Goal: Task Accomplishment & Management: Manage account settings

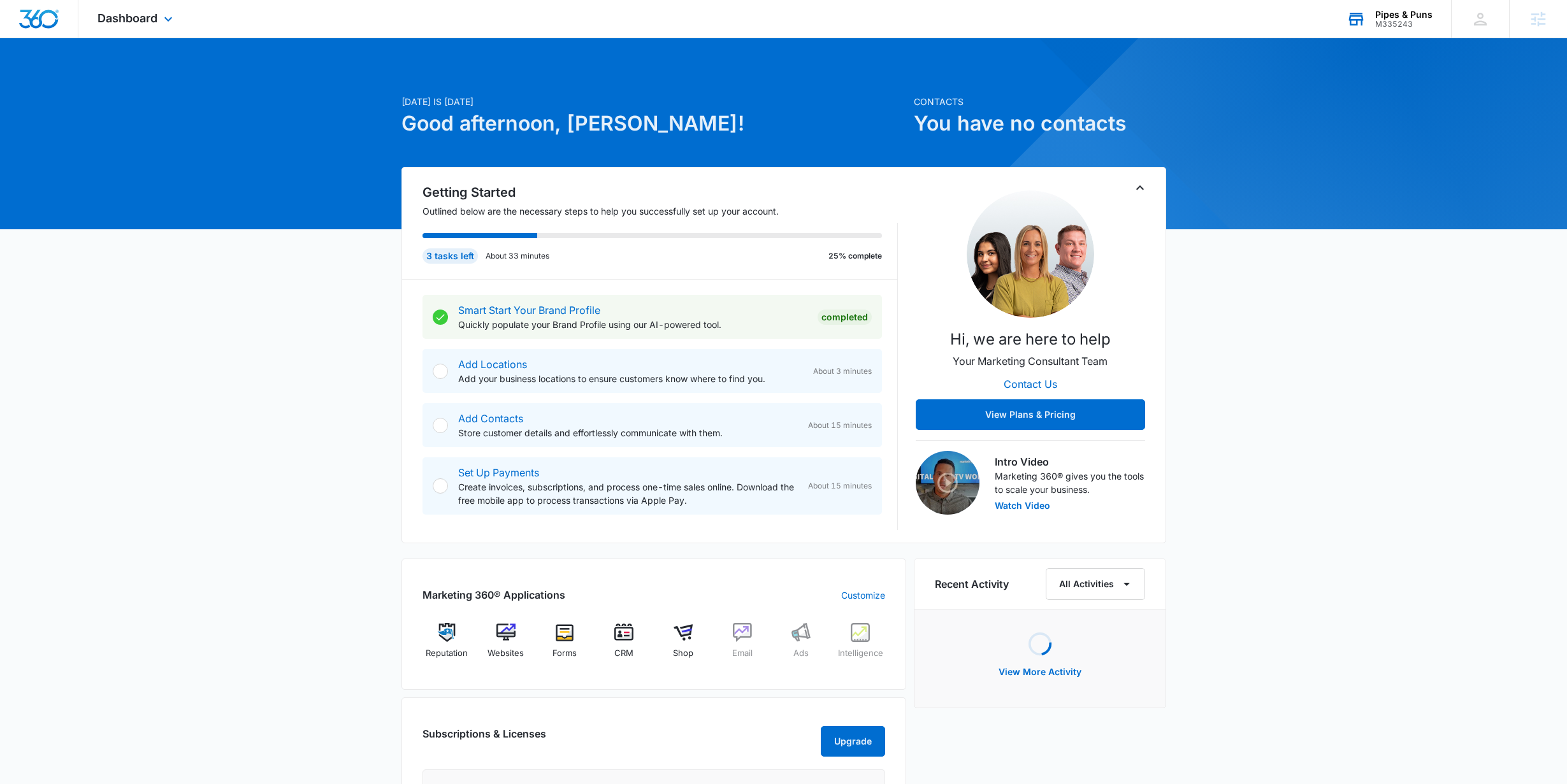
click at [1400, 24] on div "M335243" at bounding box center [1404, 24] width 57 height 9
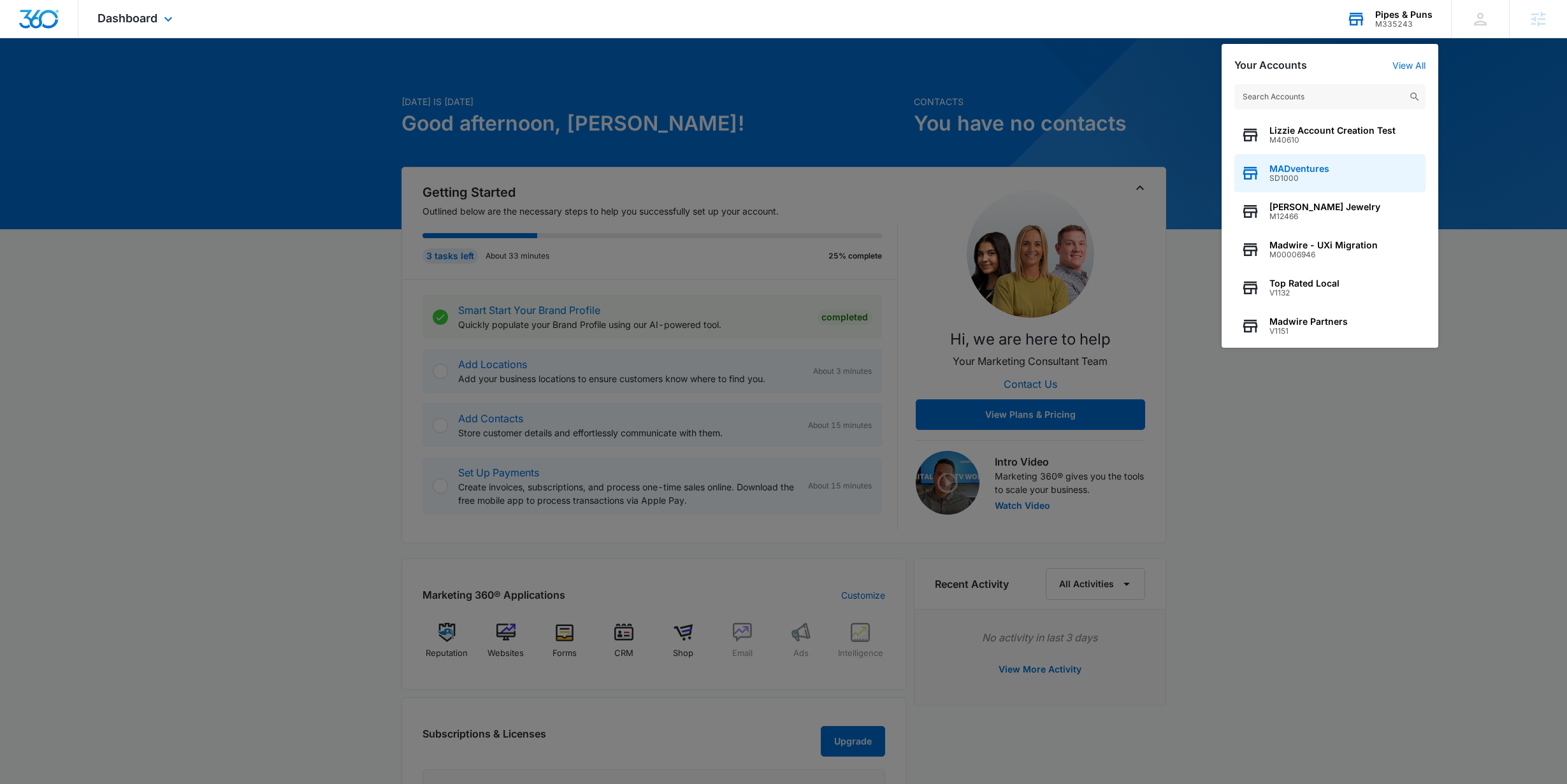
click at [1318, 164] on span "MADventures" at bounding box center [1299, 169] width 60 height 10
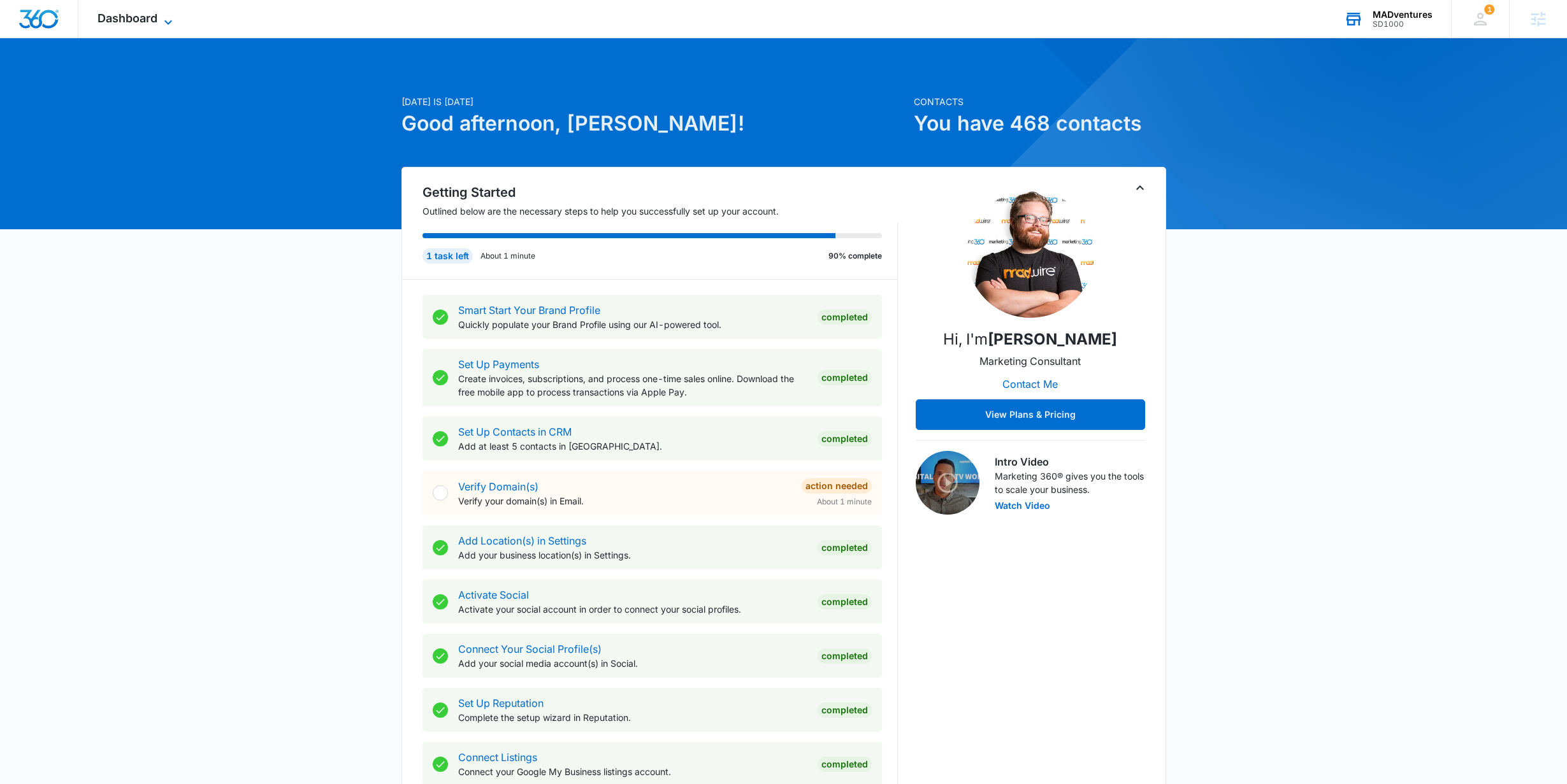
click at [152, 19] on span "Dashboard" at bounding box center [127, 18] width 60 height 14
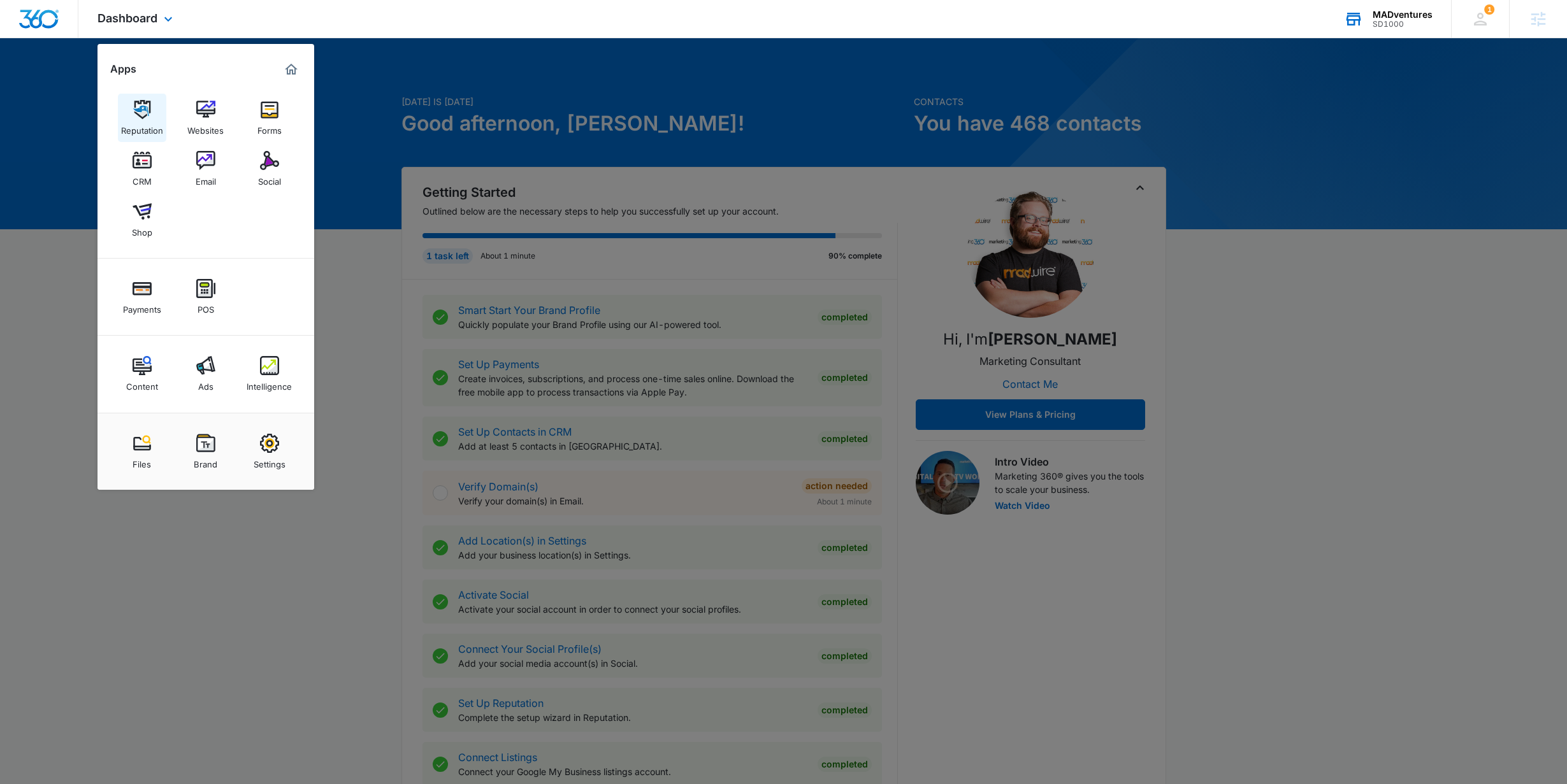
click at [148, 128] on div "Reputation" at bounding box center [142, 128] width 42 height 17
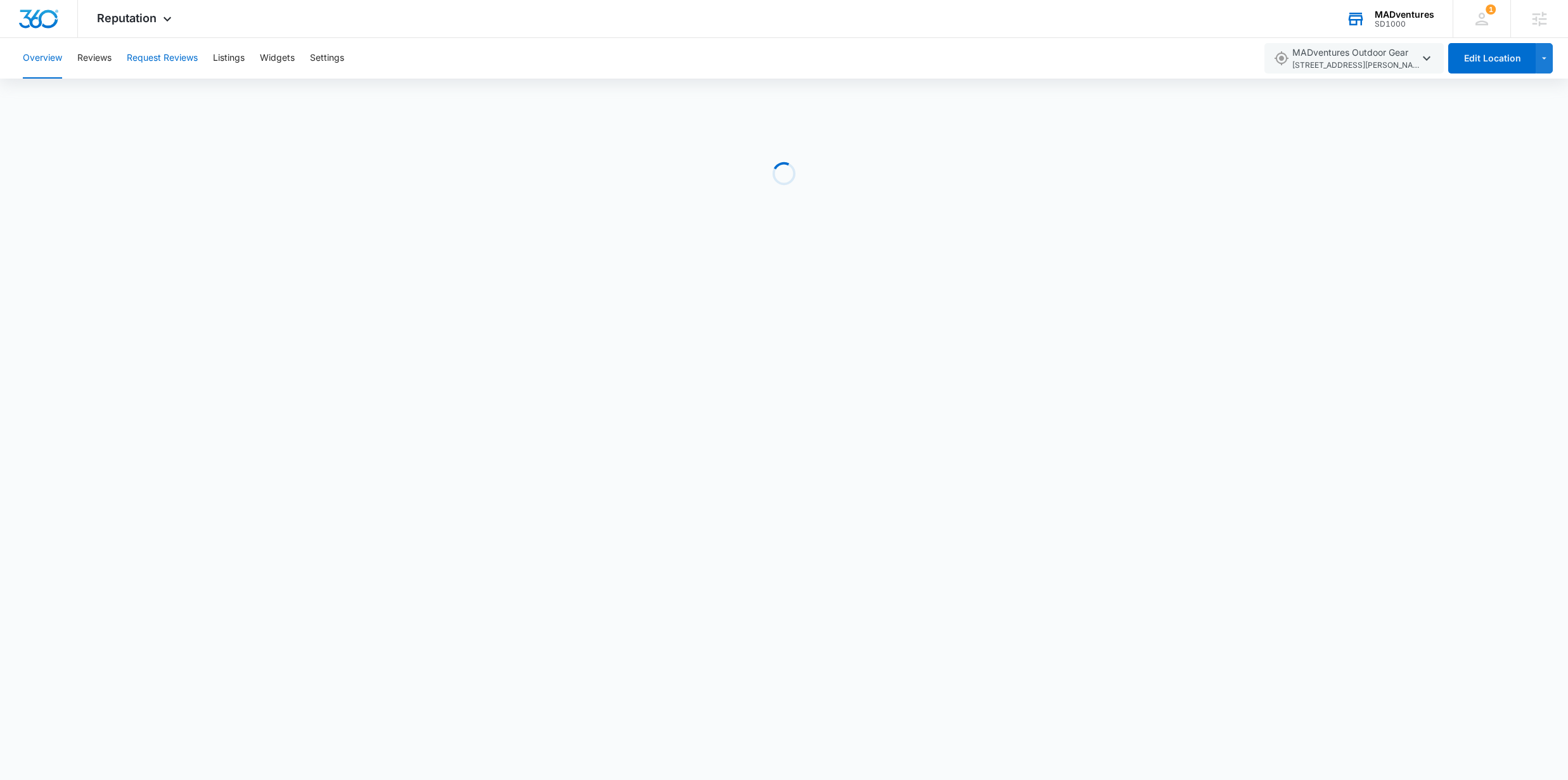
click at [178, 57] on button "Request Reviews" at bounding box center [162, 58] width 71 height 41
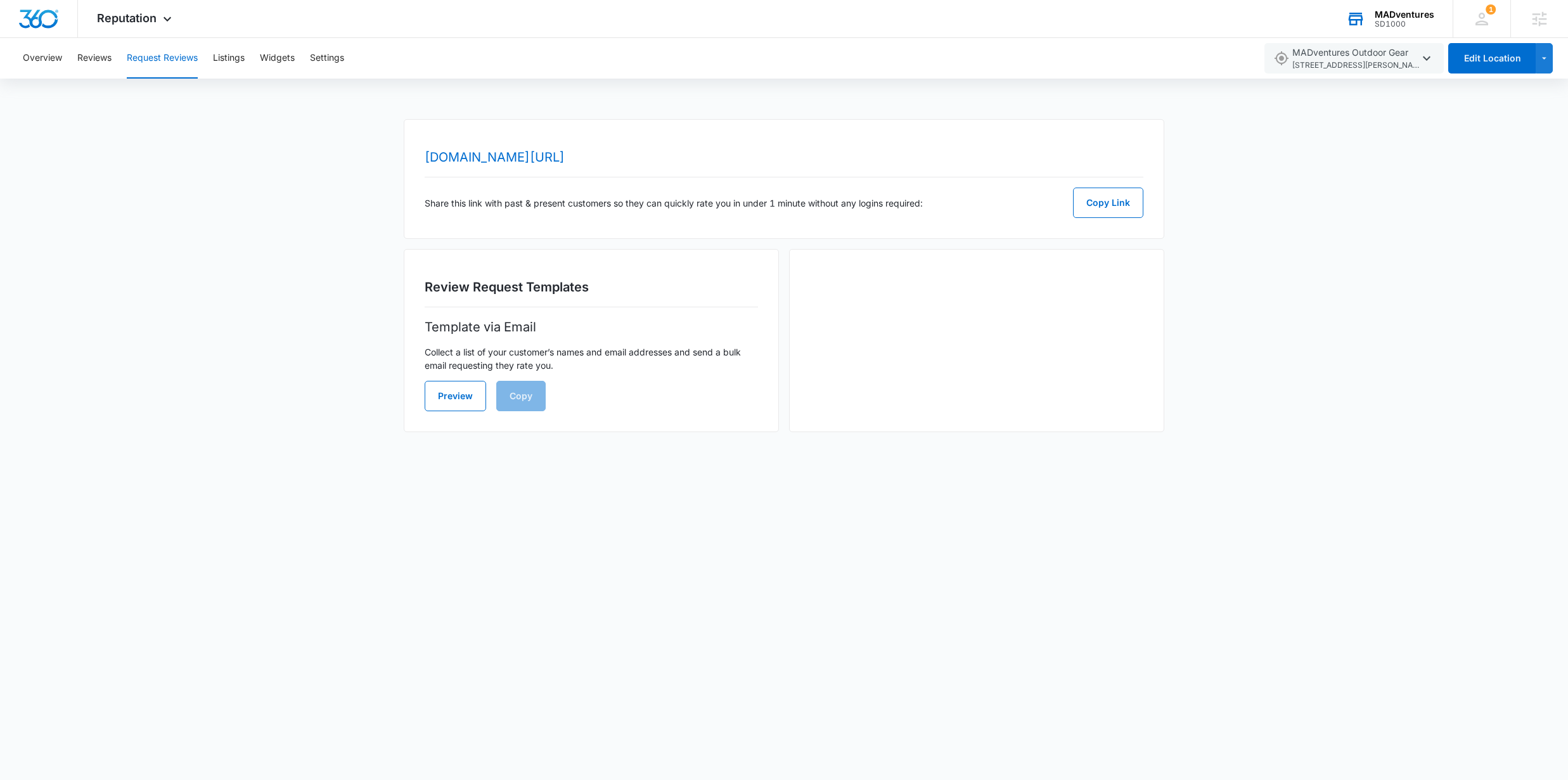
click at [1370, 171] on div "[DOMAIN_NAME][URL] Share this link with past & present customers so they can qu…" at bounding box center [784, 283] width 1568 height 328
click at [1375, 57] on span "MADventures Outdoor Gear [STREET_ADDRESS][PERSON_NAME][PERSON_NAME]" at bounding box center [1356, 59] width 127 height 26
click at [1340, 121] on span "[GEOGRAPHIC_DATA] [STREET_ADDRESS]" at bounding box center [1362, 126] width 114 height 26
click at [1327, 289] on div "[DOMAIN_NAME][URL] Share this link with past & present customers so they can qu…" at bounding box center [784, 283] width 1568 height 328
click at [1353, 59] on span "[STREET_ADDRESS]" at bounding box center [1362, 65] width 114 height 12
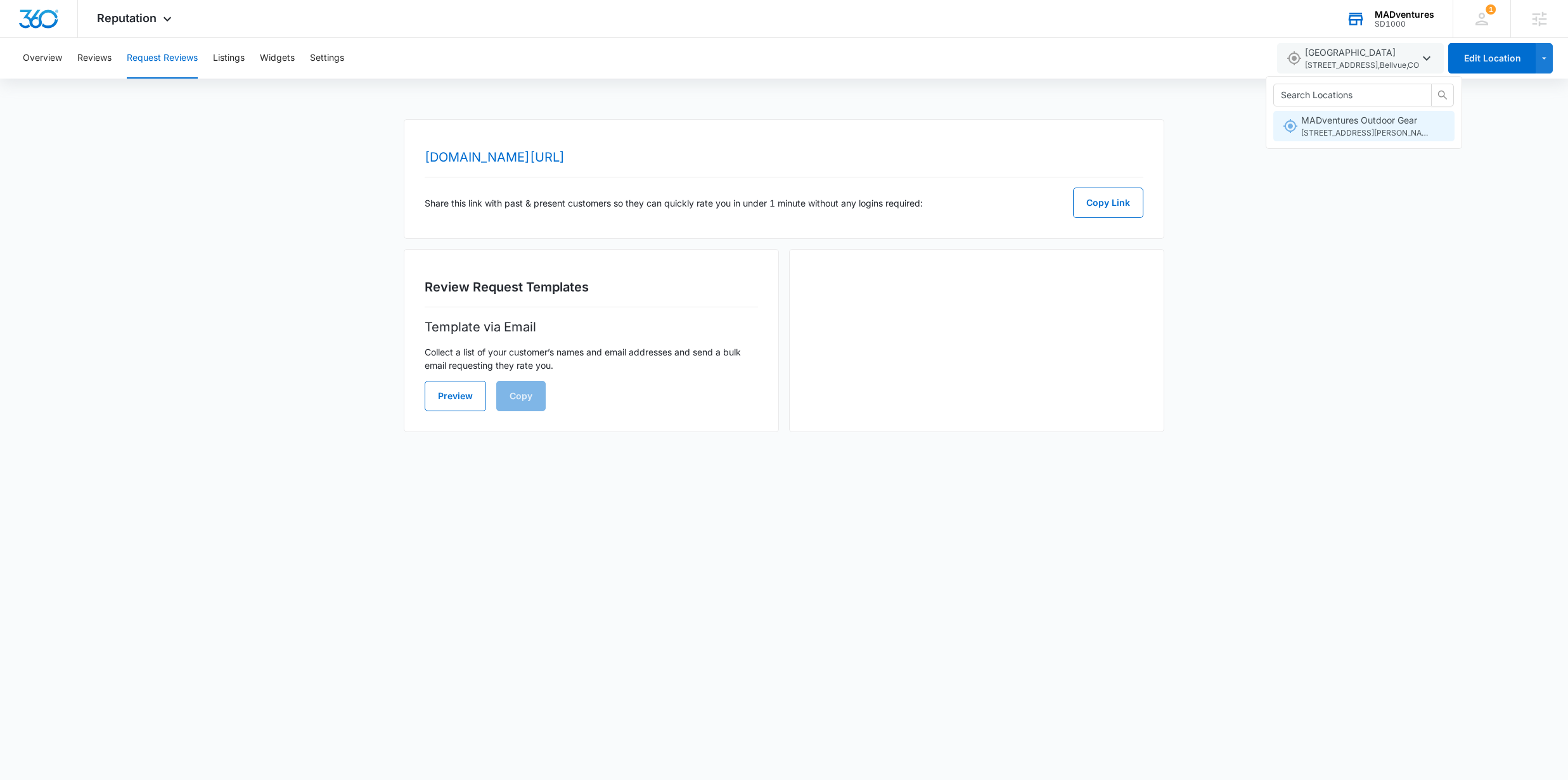
click at [1333, 126] on span "MADventures Outdoor Gear [STREET_ADDRESS][PERSON_NAME][PERSON_NAME]" at bounding box center [1364, 126] width 127 height 26
click at [1287, 210] on div "[DOMAIN_NAME][URL] Share this link with past & present customers so they can qu…" at bounding box center [784, 283] width 1568 height 328
click at [293, 111] on div "Overview Reviews Request Reviews Listings Widgets Settings MADventures Outdoor …" at bounding box center [784, 242] width 1568 height 409
click at [233, 58] on button "Listings" at bounding box center [228, 58] width 32 height 41
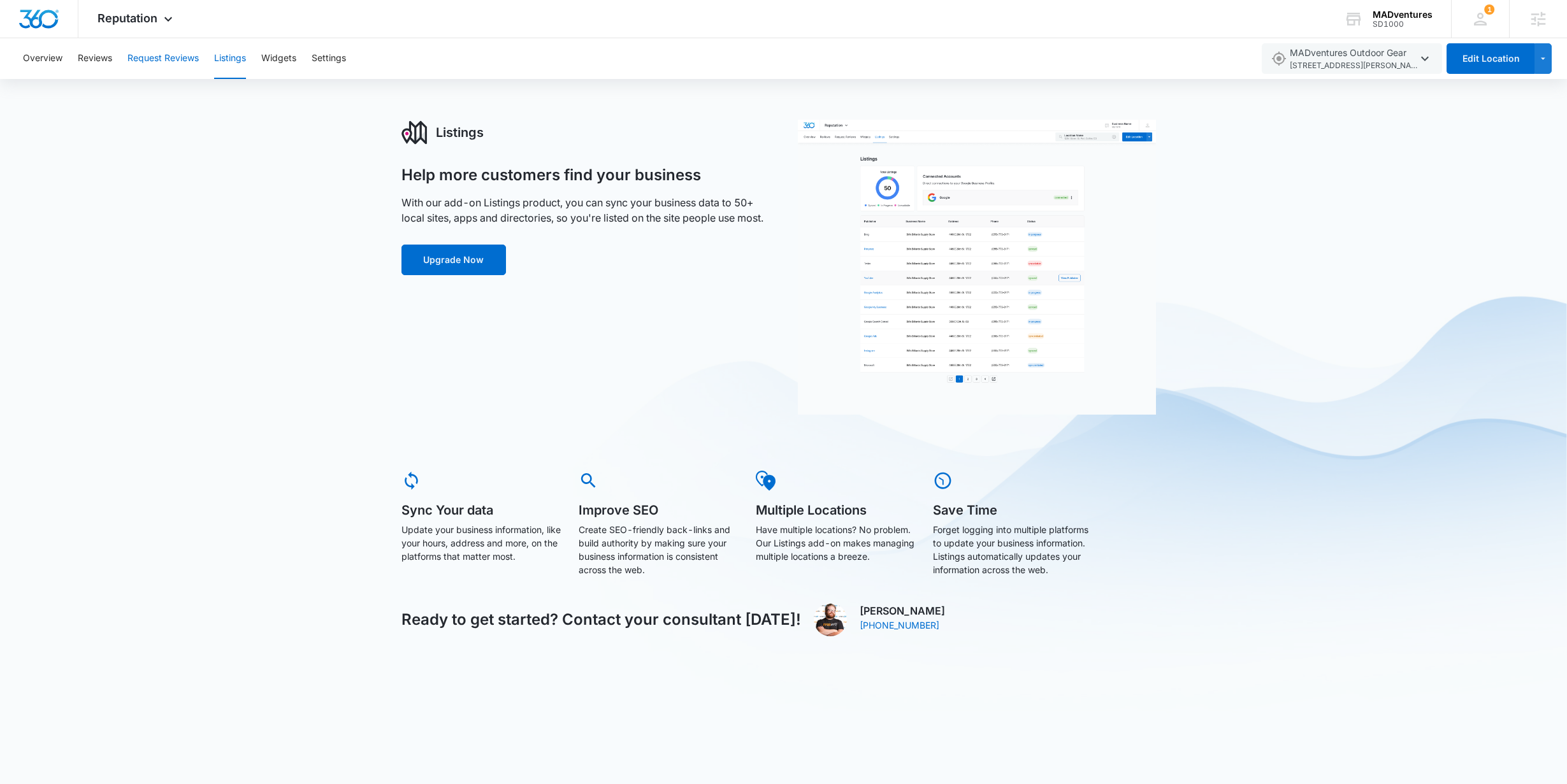
click at [176, 57] on button "Request Reviews" at bounding box center [163, 58] width 71 height 41
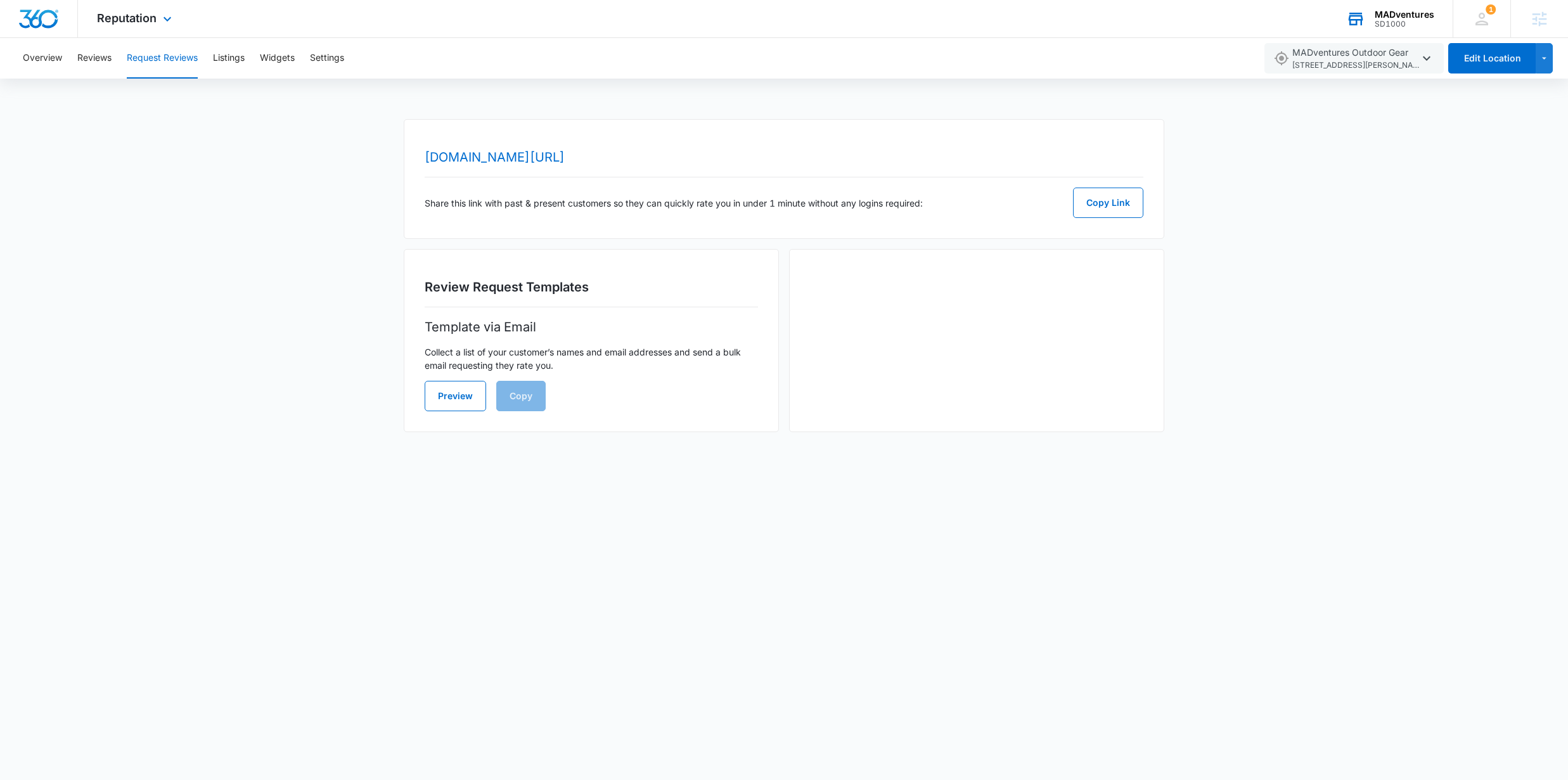
click at [1407, 30] on div "MADventures SD1000 Your Accounts View All" at bounding box center [1390, 19] width 126 height 37
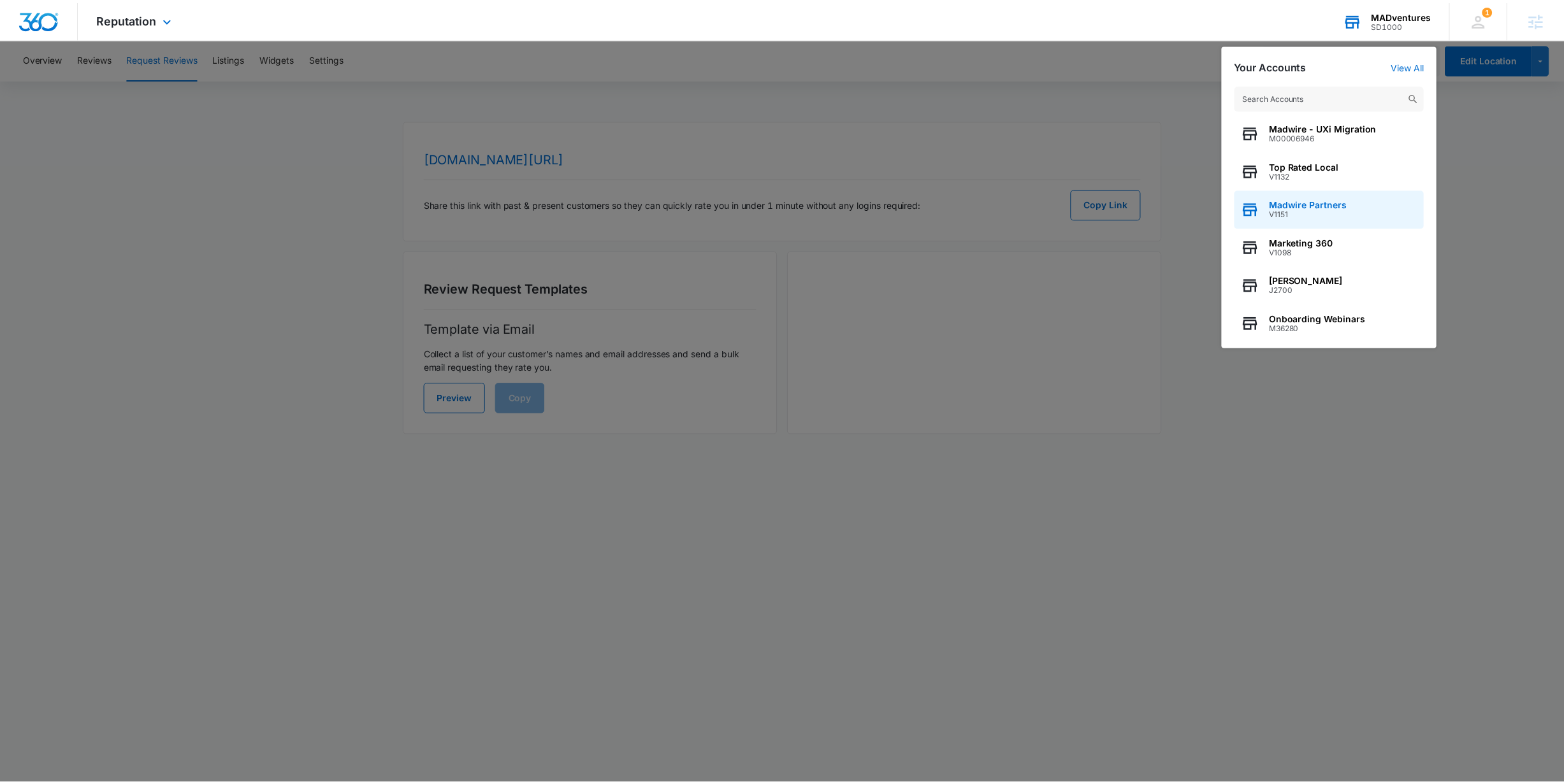
scroll to position [122, 0]
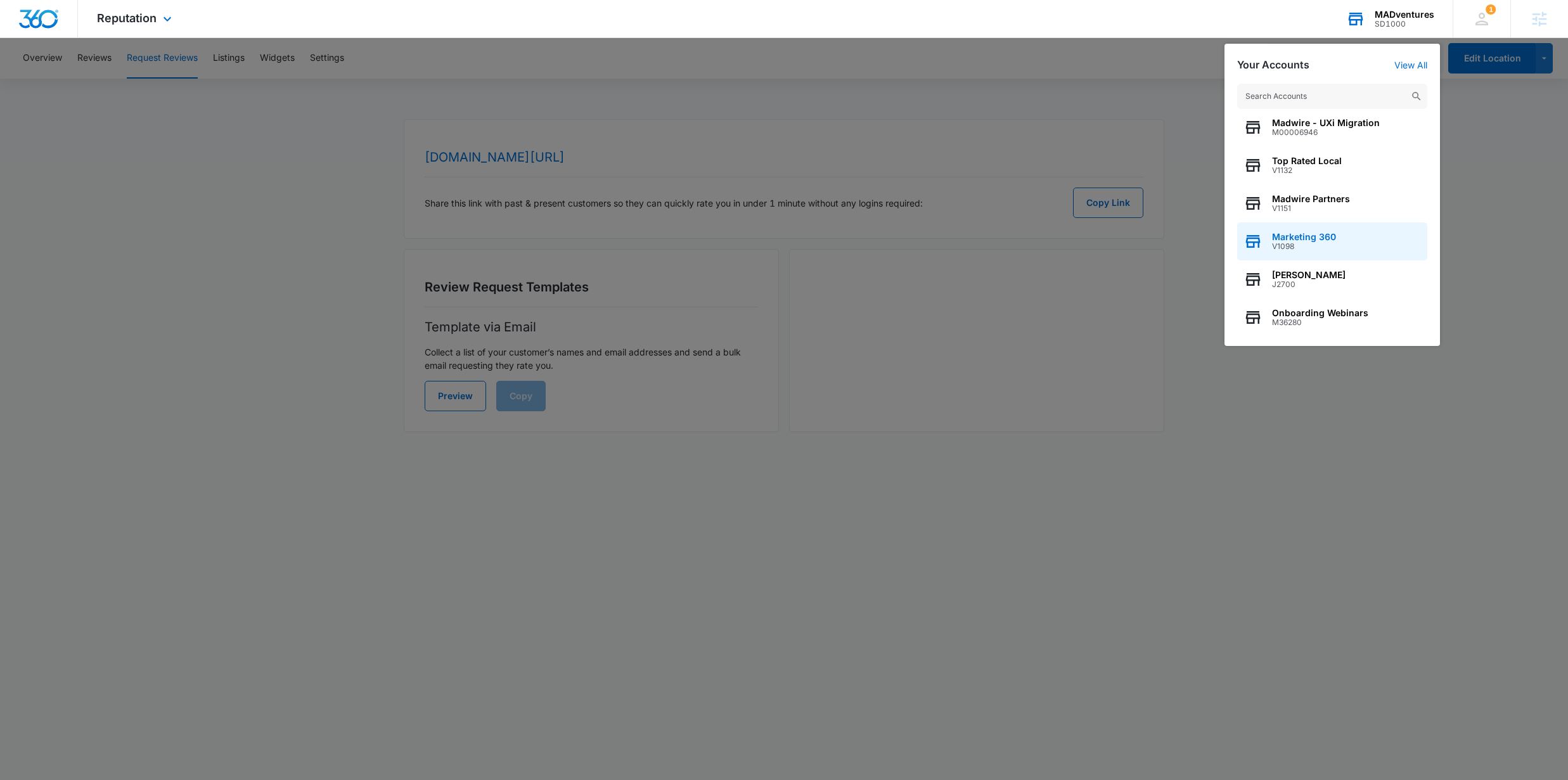
click at [1359, 239] on div "Marketing 360 V1098" at bounding box center [1332, 241] width 190 height 38
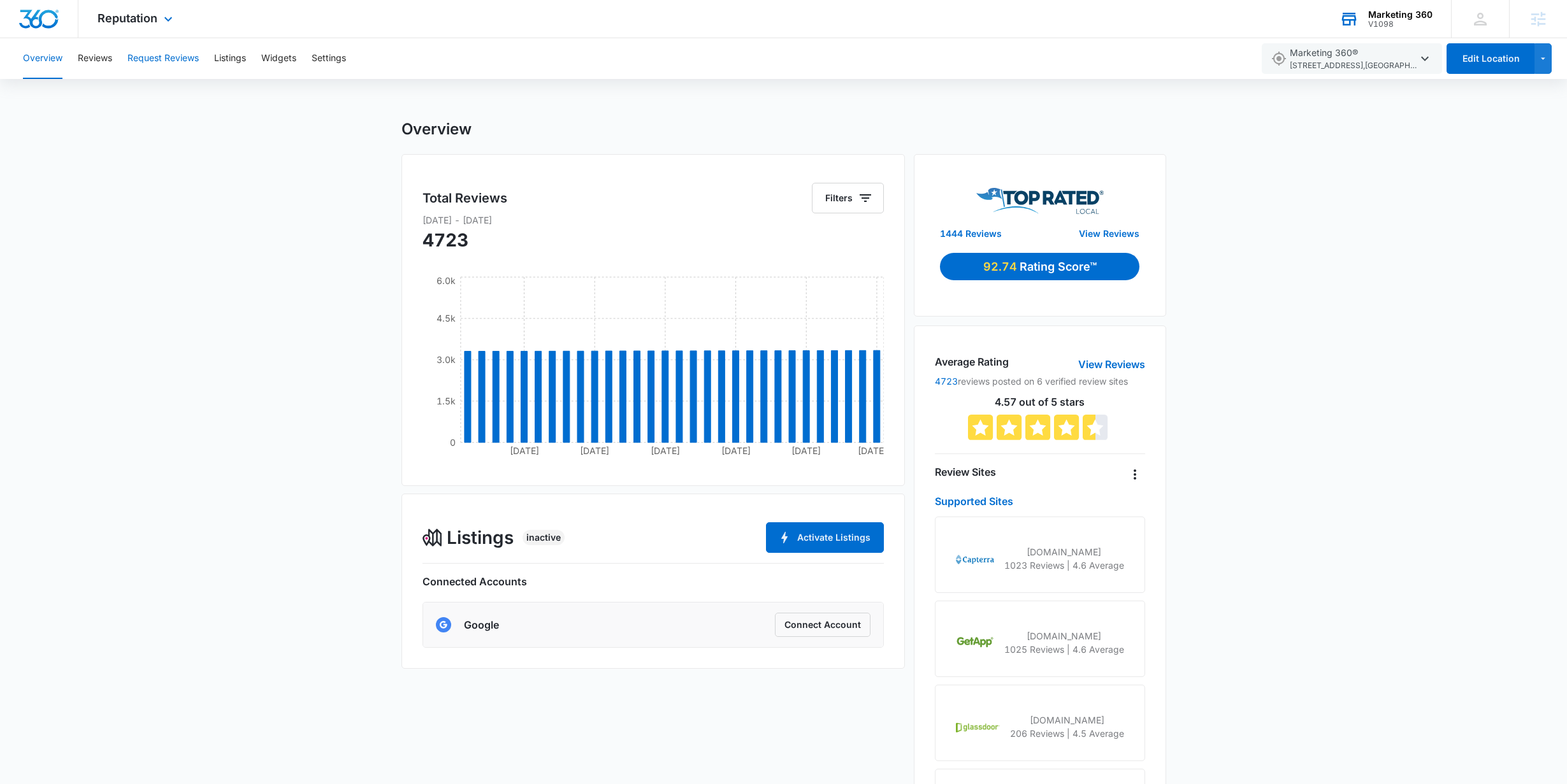
click at [189, 66] on button "Request Reviews" at bounding box center [163, 58] width 71 height 41
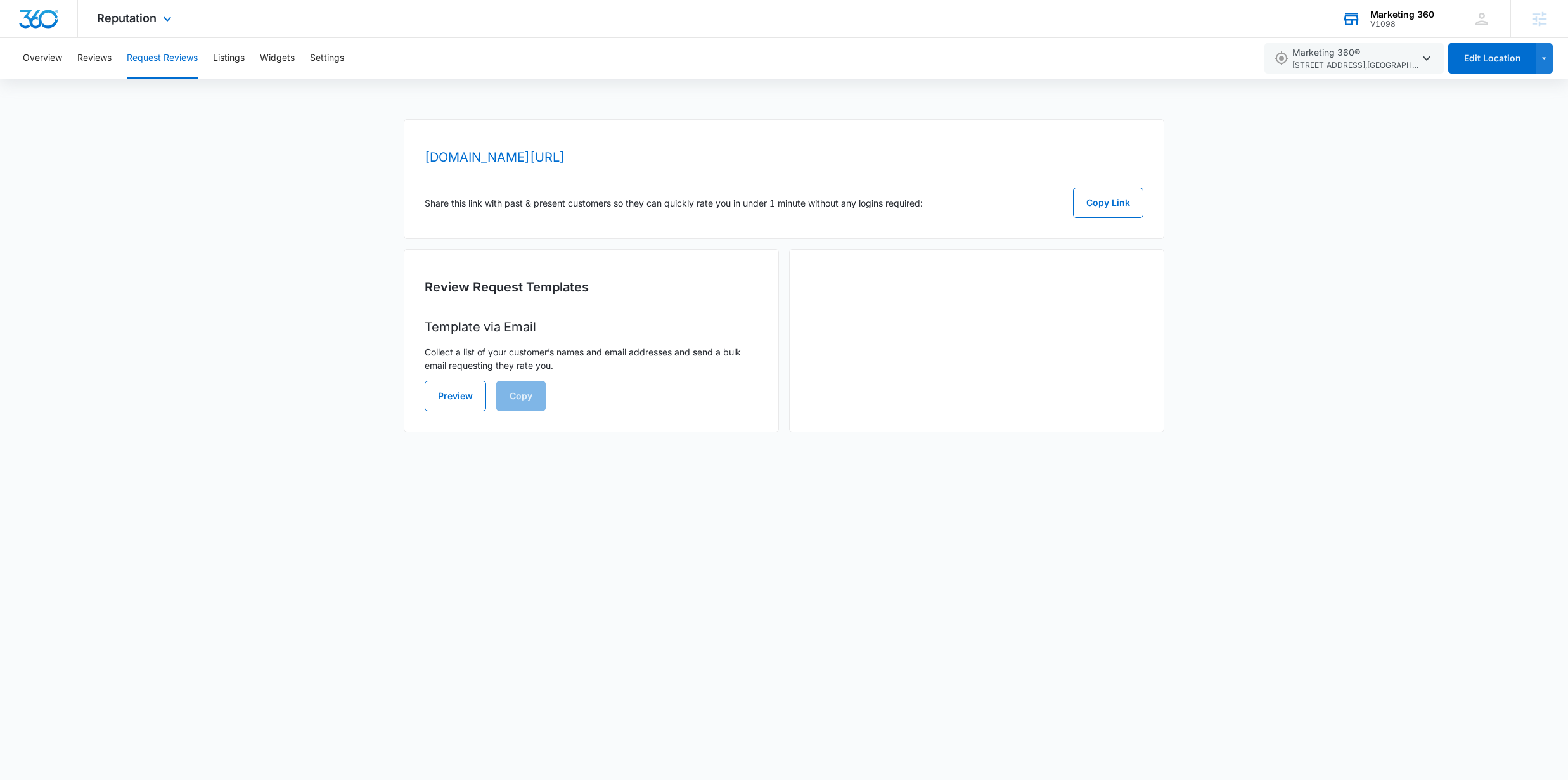
click at [562, 393] on div "Preview Copy" at bounding box center [591, 396] width 333 height 30
click at [1026, 356] on div at bounding box center [977, 340] width 375 height 183
click at [920, 322] on div at bounding box center [977, 340] width 375 height 183
click at [1420, 15] on div "Marketing 360" at bounding box center [1402, 15] width 64 height 10
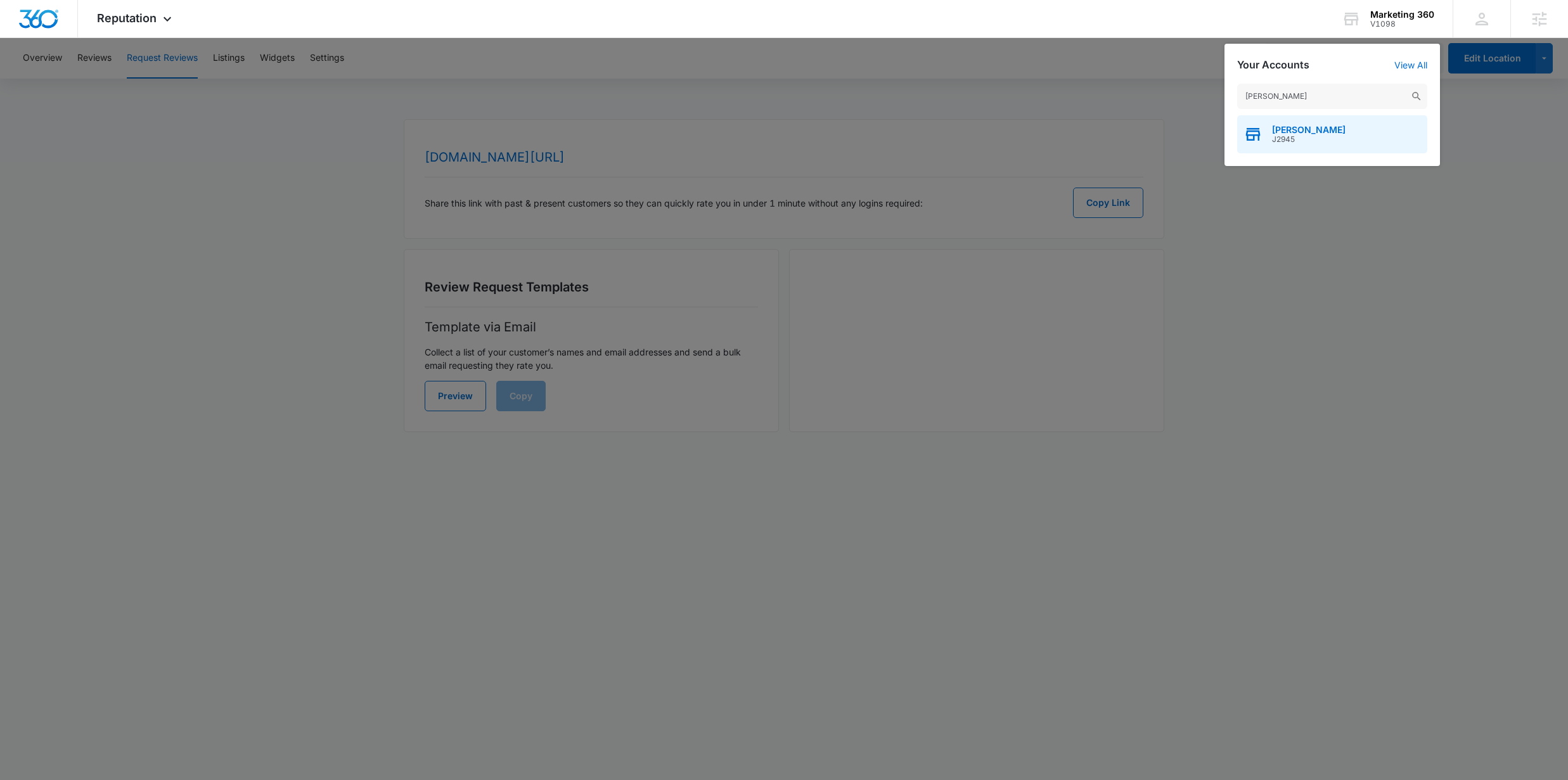
type input "elizabeth watson"
click at [1304, 128] on span "Elizabeth Watson" at bounding box center [1309, 130] width 74 height 10
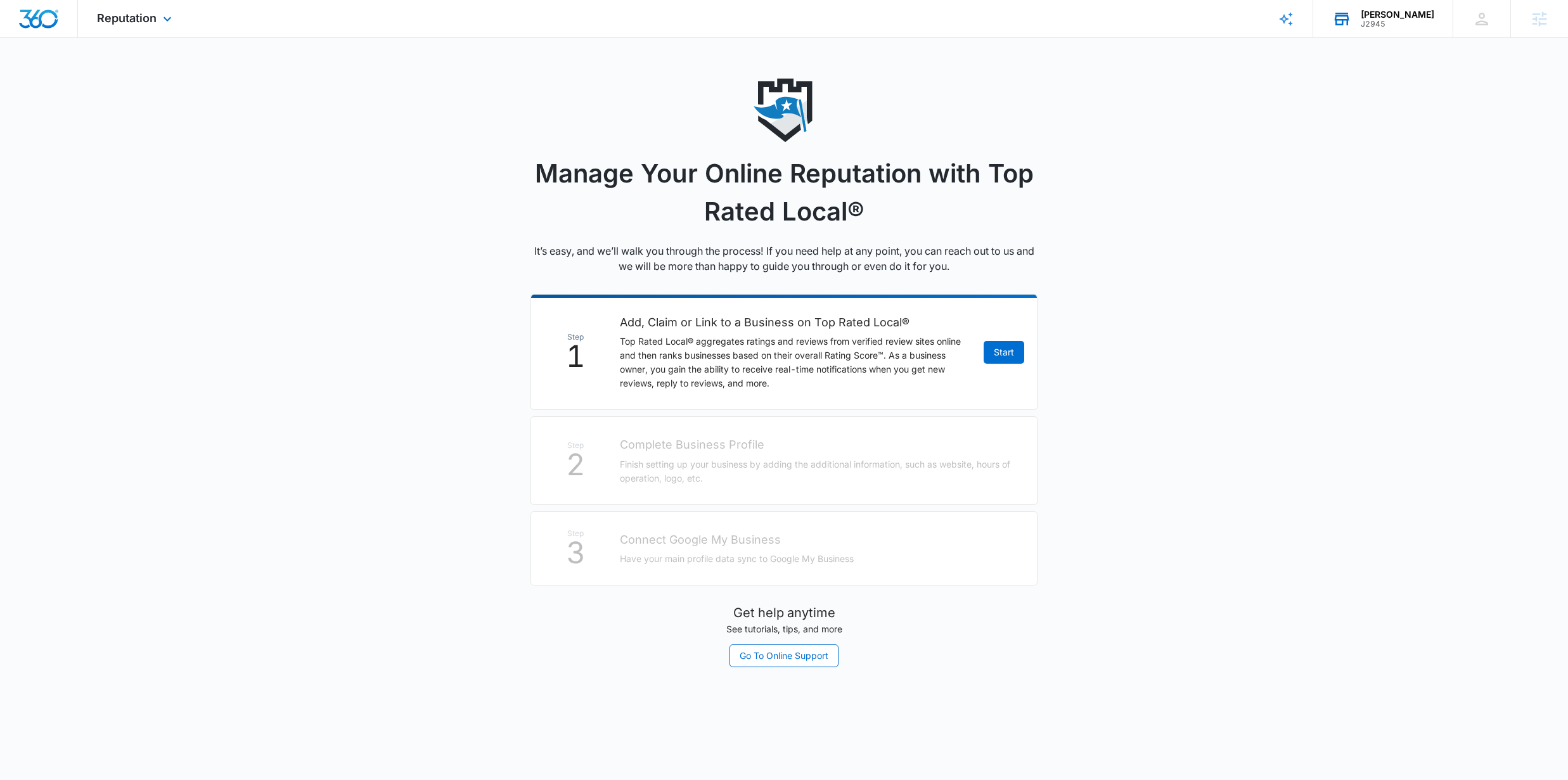
click at [1412, 23] on div "J2945" at bounding box center [1398, 24] width 74 height 9
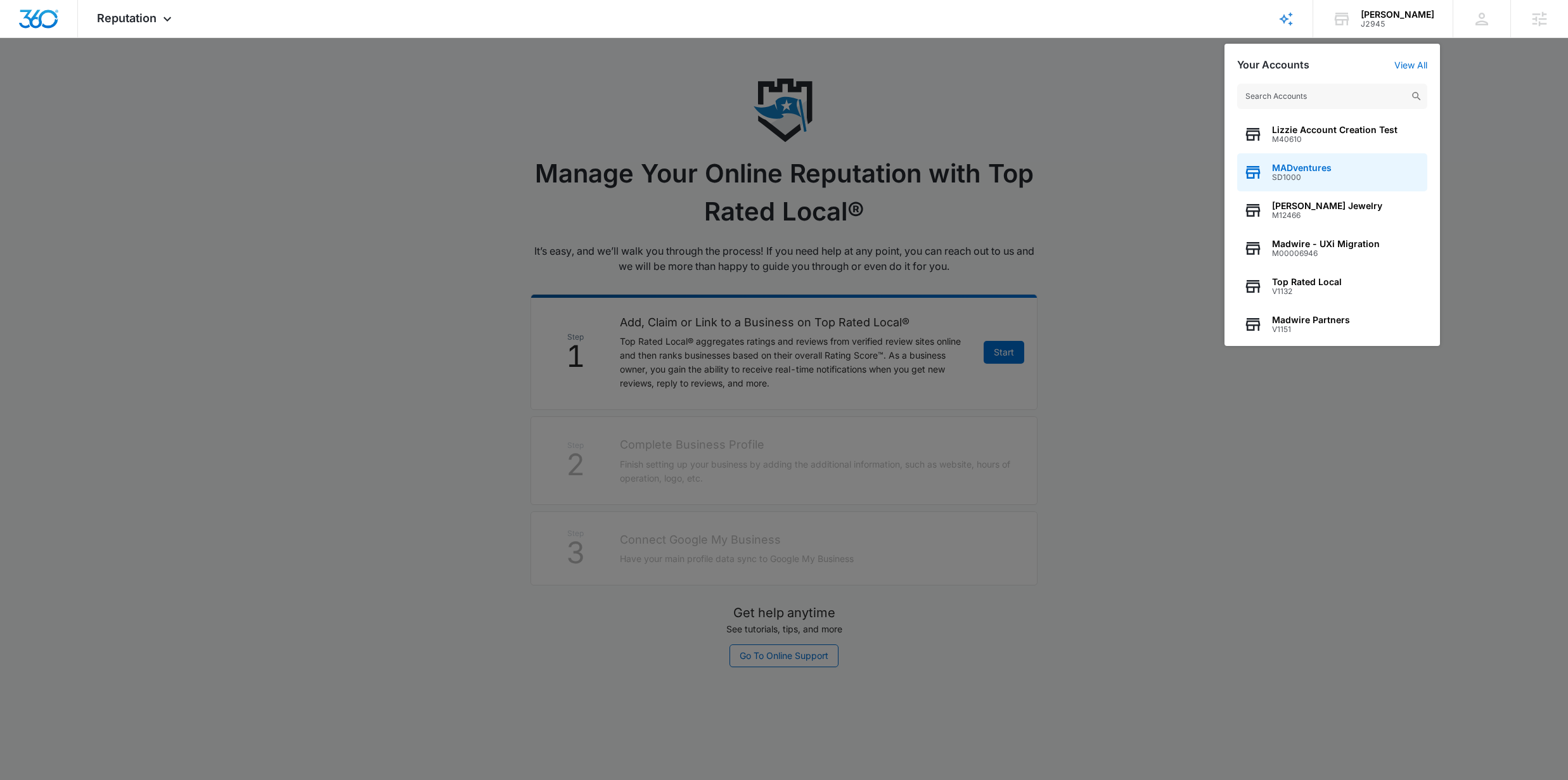
click at [1328, 165] on span "MADventures" at bounding box center [1302, 168] width 59 height 10
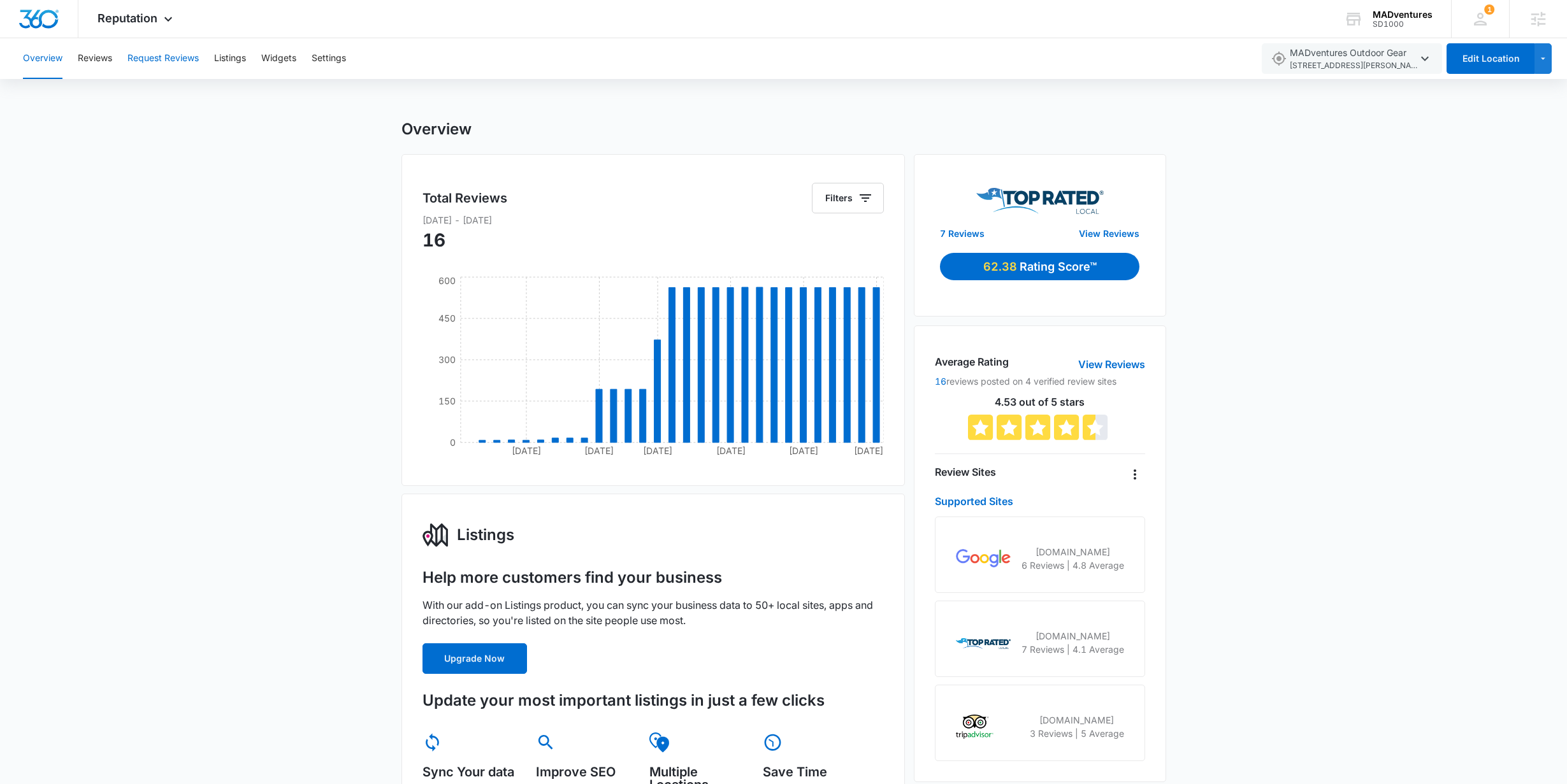
click at [160, 56] on button "Request Reviews" at bounding box center [163, 58] width 71 height 41
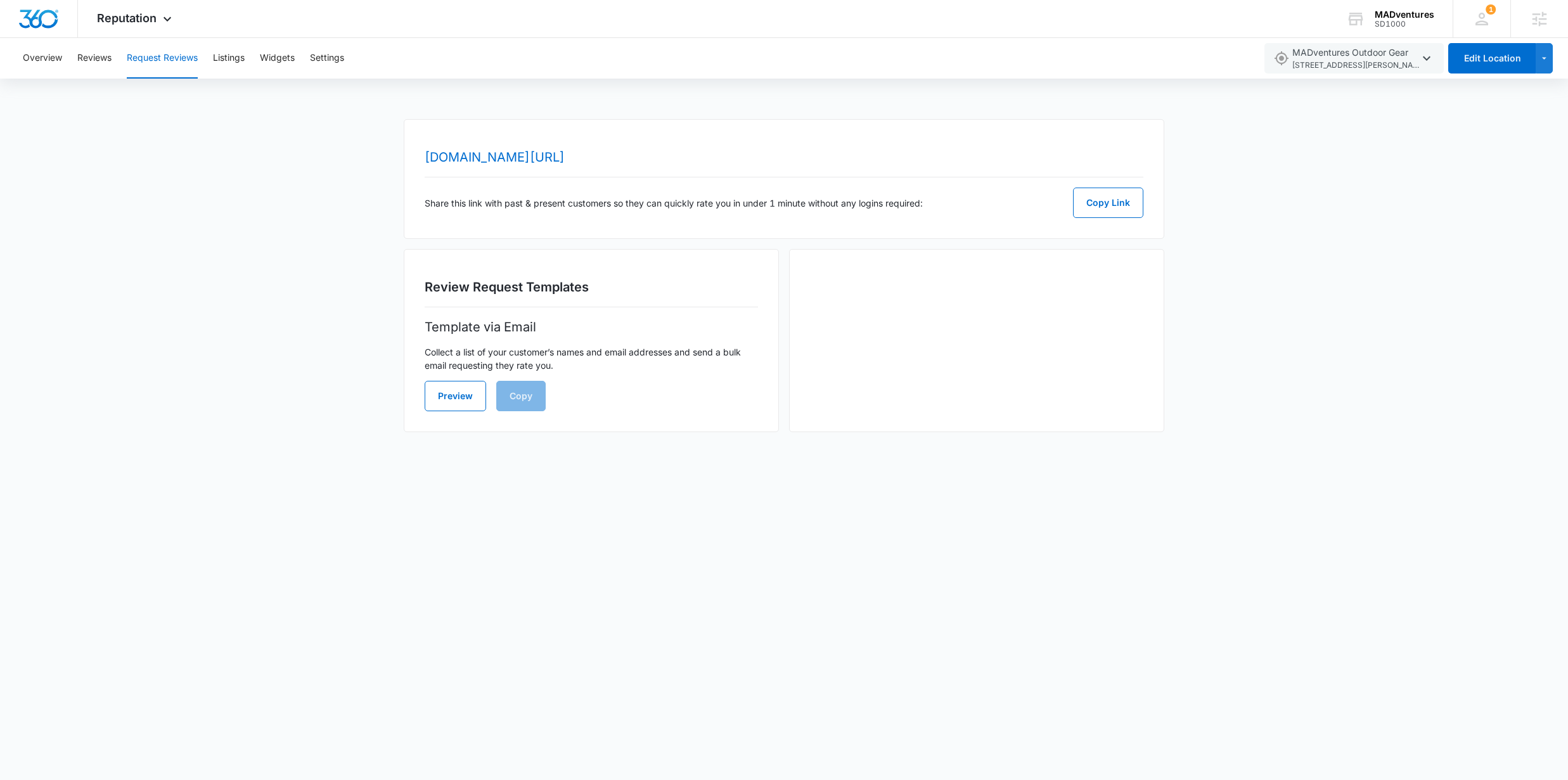
click at [534, 349] on p "Collect a list of your customer’s names and email addresses and send a bulk ema…" at bounding box center [591, 358] width 333 height 26
click at [473, 404] on button "Preview" at bounding box center [455, 396] width 61 height 30
